Goal: Task Accomplishment & Management: Use online tool/utility

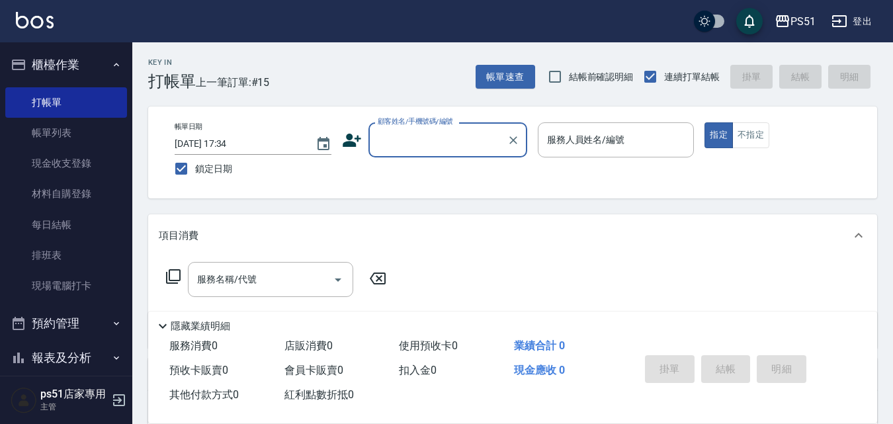
click at [431, 140] on input "顧客姓名/手機號碼/編號" at bounding box center [437, 139] width 127 height 23
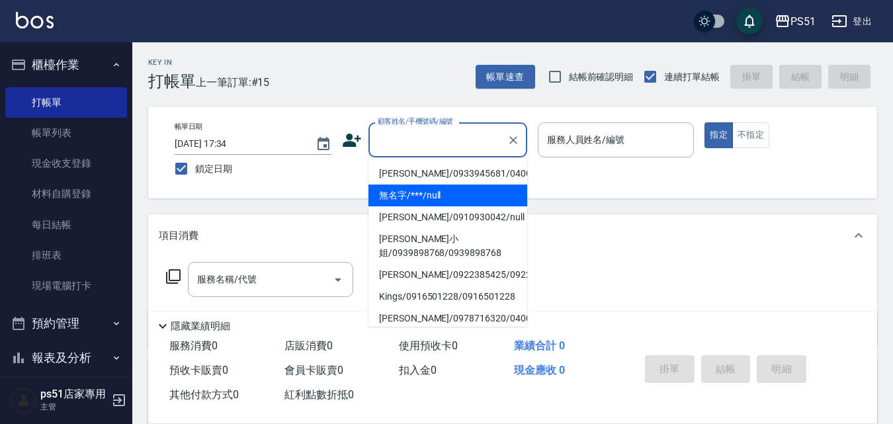
drag, startPoint x: 433, startPoint y: 188, endPoint x: 594, endPoint y: 136, distance: 169.0
click at [434, 189] on li "無名字/***/null" at bounding box center [447, 196] width 159 height 22
type input "無名字/***/null"
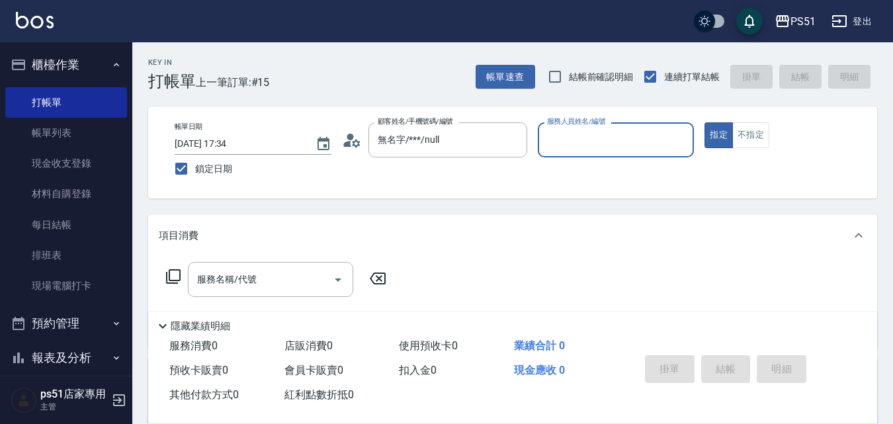
click at [594, 136] on input "服務人員姓名/編號" at bounding box center [616, 139] width 145 height 23
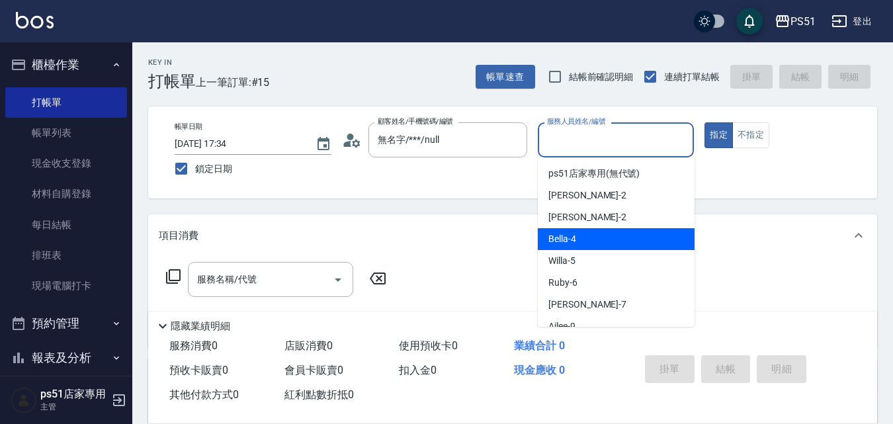
click at [594, 237] on div "Bella -4" at bounding box center [616, 239] width 157 height 22
type input "Bella-4"
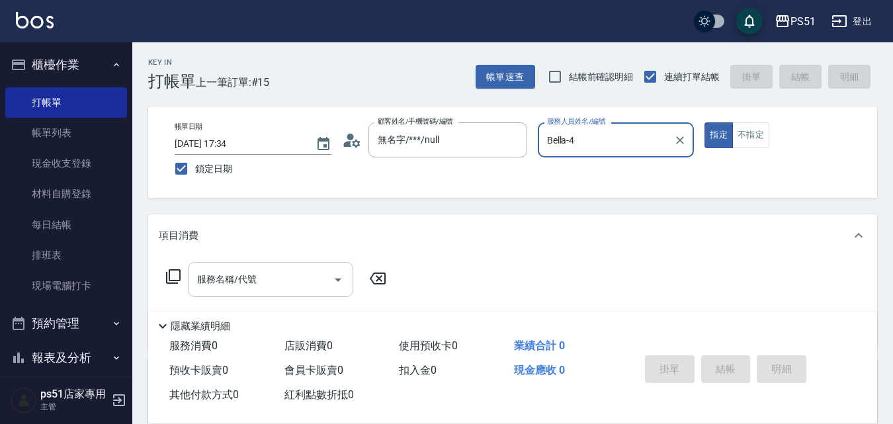
click at [271, 288] on input "服務名稱/代號" at bounding box center [261, 279] width 134 height 23
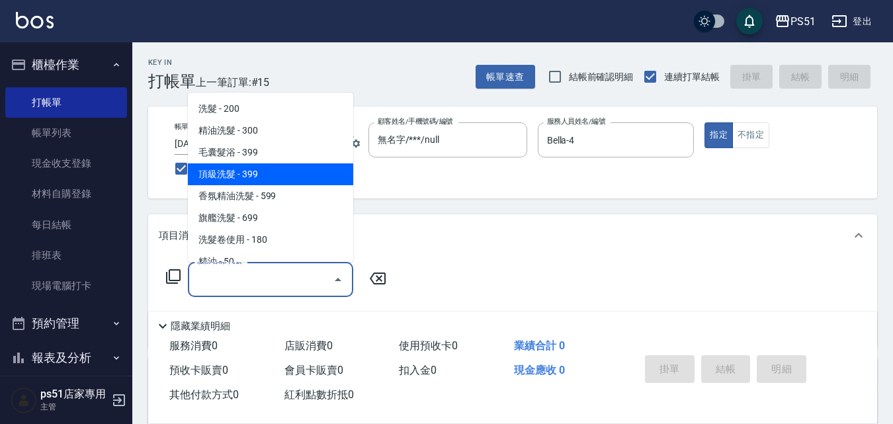
click at [258, 170] on span "頂級洗髮 - 399" at bounding box center [270, 174] width 165 height 22
type input "頂級洗髮(104)"
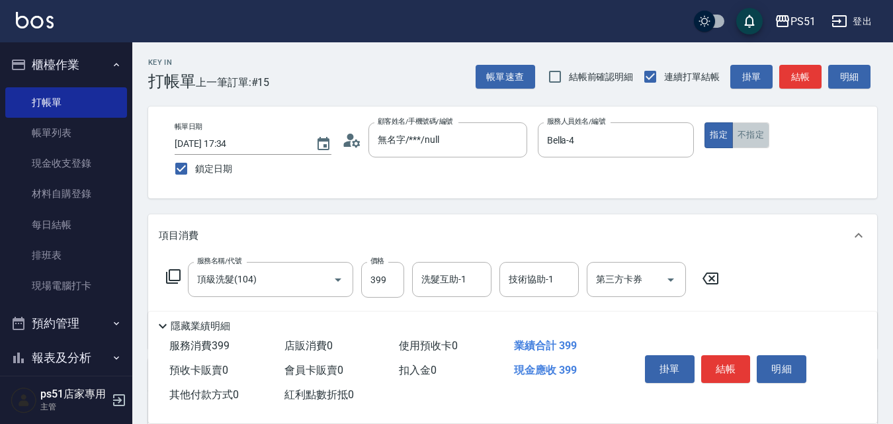
click at [759, 126] on button "不指定" at bounding box center [750, 135] width 37 height 26
click at [811, 73] on button "結帳" at bounding box center [800, 77] width 42 height 24
